Goal: Navigation & Orientation: Go to known website

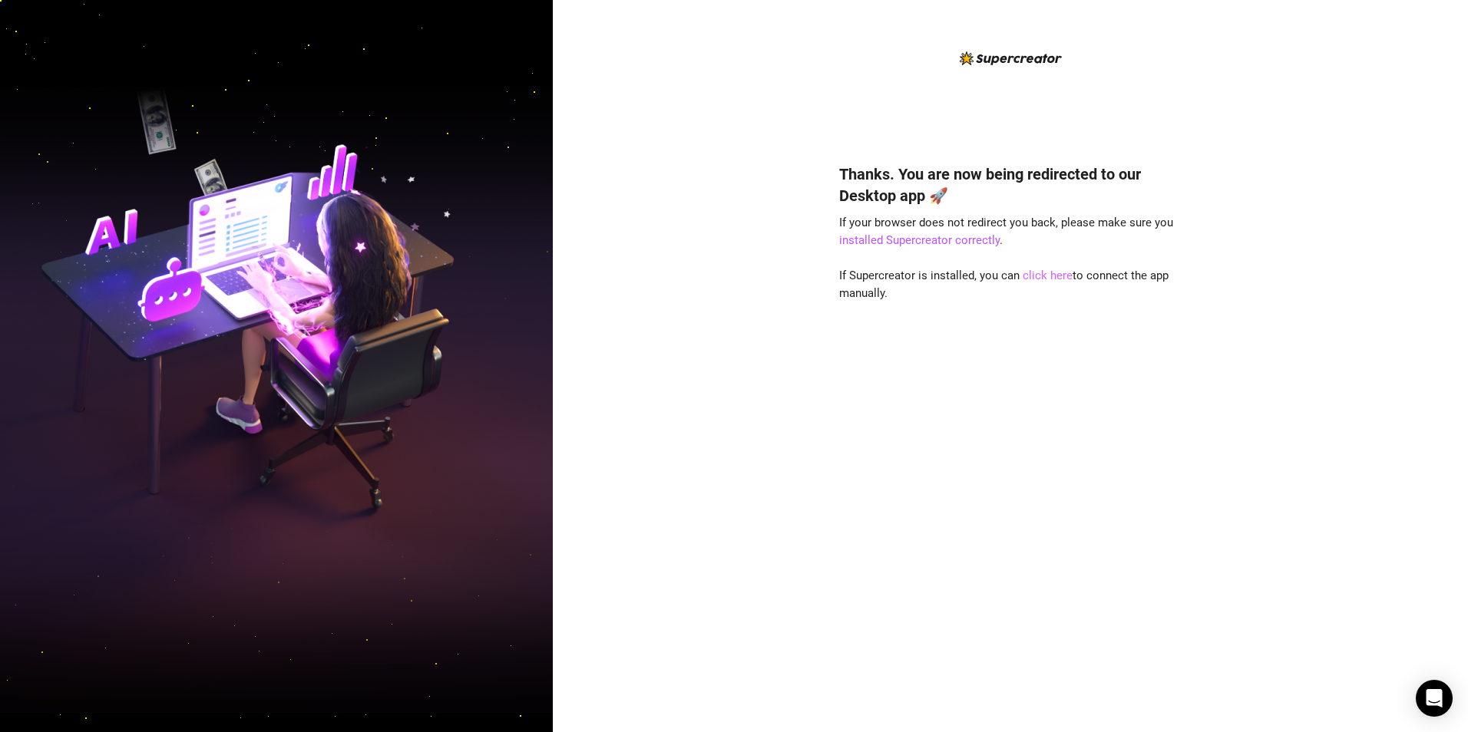
click at [1044, 272] on link "click here" at bounding box center [1048, 276] width 50 height 14
click at [1056, 274] on link "click here" at bounding box center [1048, 276] width 50 height 14
click at [1057, 274] on link "click here" at bounding box center [1048, 276] width 50 height 14
click at [1050, 273] on link "click here" at bounding box center [1048, 276] width 50 height 14
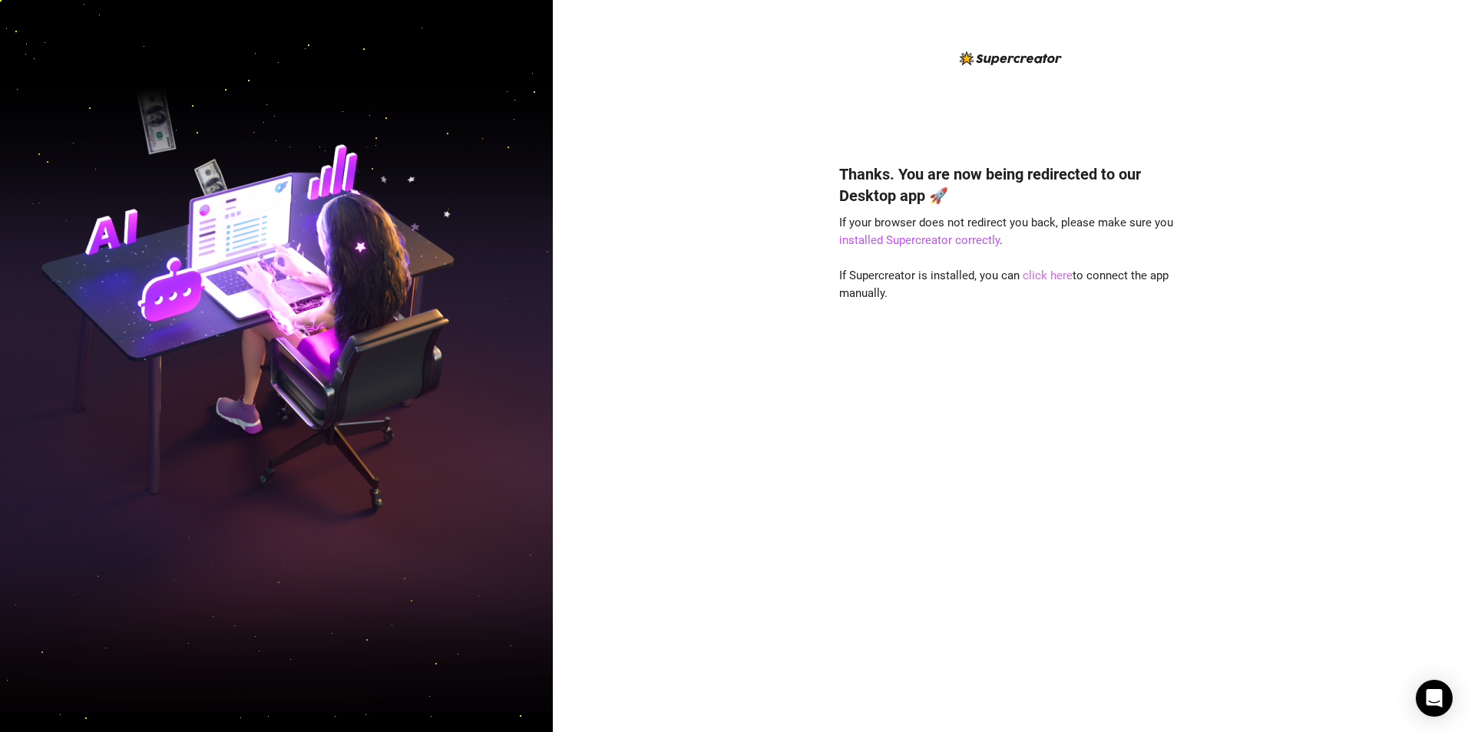
click at [1038, 271] on link "click here" at bounding box center [1048, 276] width 50 height 14
click at [1052, 275] on link "click here" at bounding box center [1048, 276] width 50 height 14
click at [1043, 276] on link "click here" at bounding box center [1048, 276] width 50 height 14
click at [1046, 274] on link "click here" at bounding box center [1048, 276] width 50 height 14
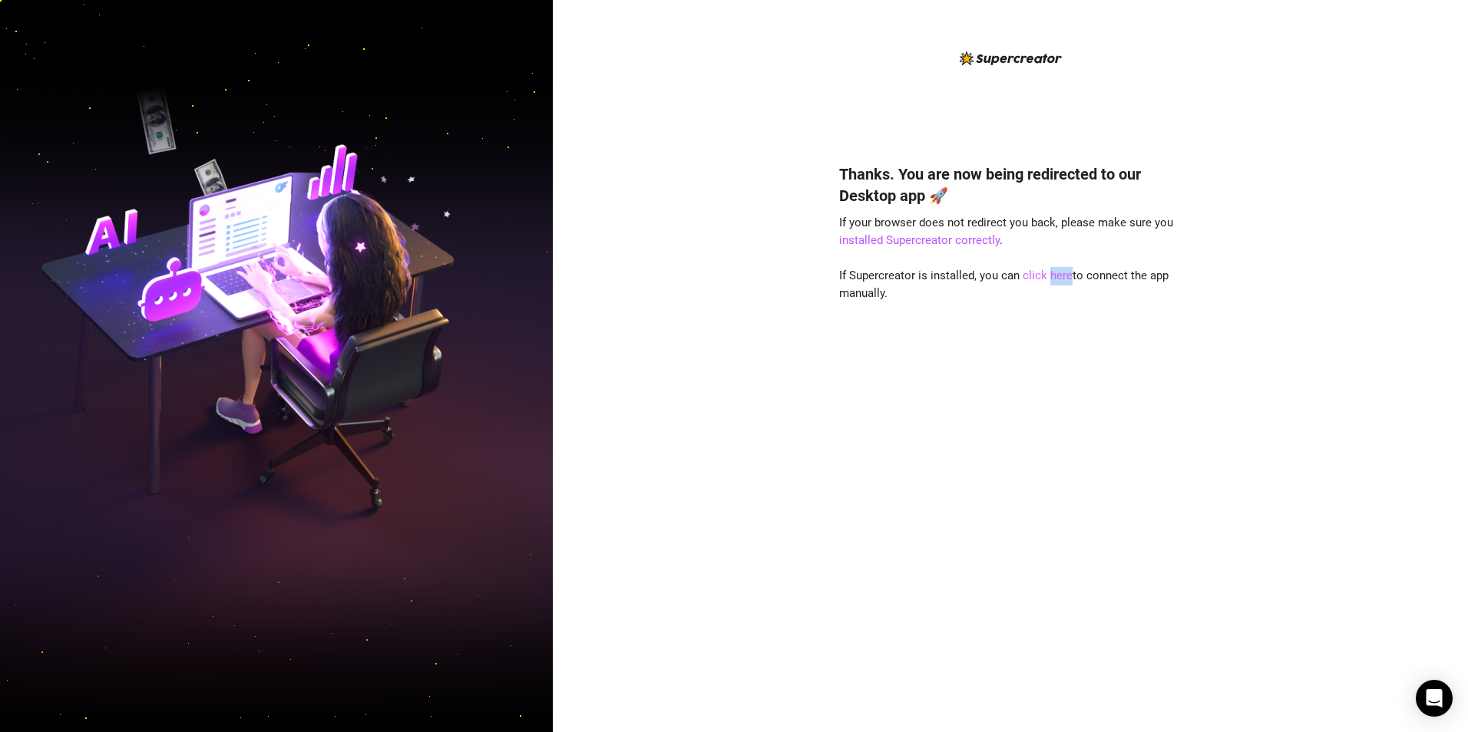
click at [1046, 274] on link "click here" at bounding box center [1048, 276] width 50 height 14
click at [1040, 273] on link "click here" at bounding box center [1048, 276] width 50 height 14
drag, startPoint x: 1040, startPoint y: 273, endPoint x: 1053, endPoint y: 274, distance: 13.8
click at [1053, 274] on link "click here" at bounding box center [1048, 276] width 50 height 14
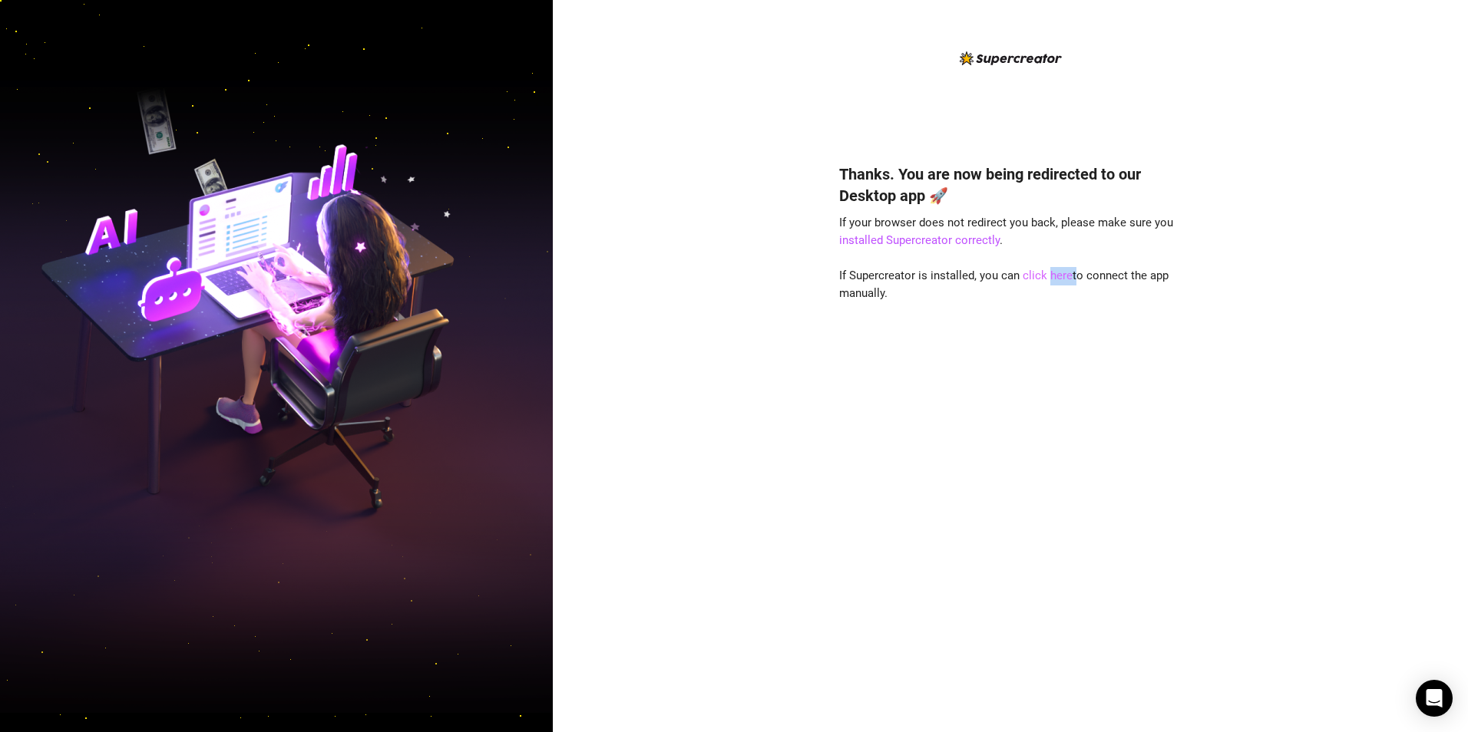
click at [1053, 274] on link "click here" at bounding box center [1048, 276] width 50 height 14
drag, startPoint x: 1053, startPoint y: 274, endPoint x: 932, endPoint y: 352, distance: 144.4
click at [921, 354] on div "Thanks. You are now being redirected to our Desktop app 🚀 If your browser does …" at bounding box center [1010, 425] width 342 height 565
click at [643, 41] on div "Thanks. You are now being redirected to our Desktop app 🚀 If your browser does …" at bounding box center [1010, 366] width 915 height 732
